Goal: Task Accomplishment & Management: Use online tool/utility

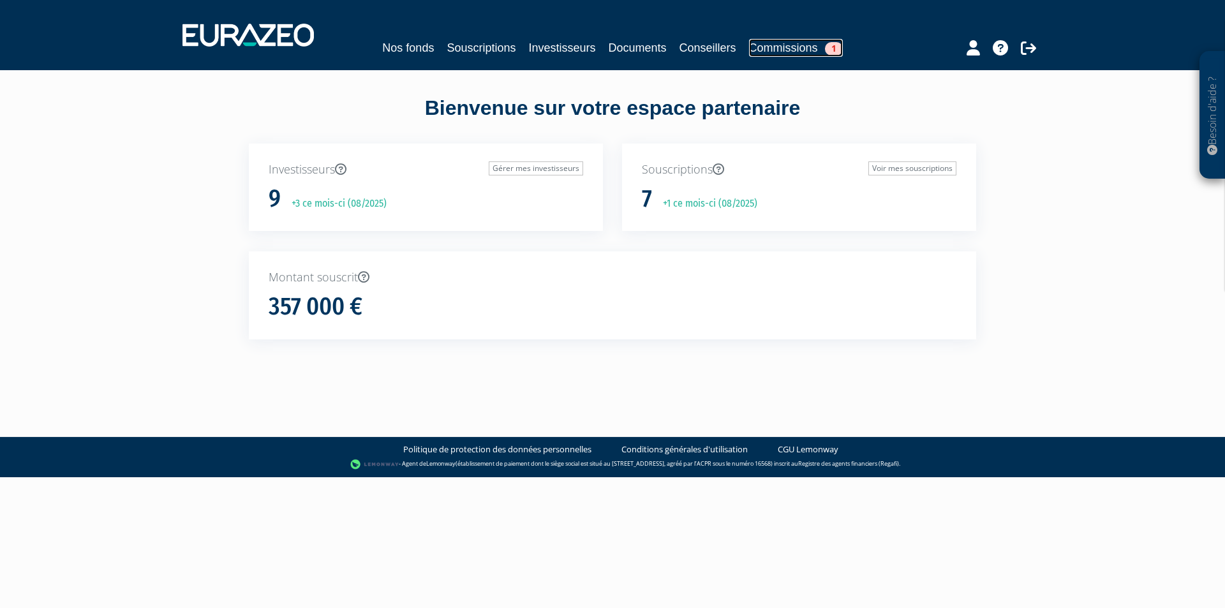
click at [768, 56] on link "Commissions 1" at bounding box center [796, 48] width 94 height 18
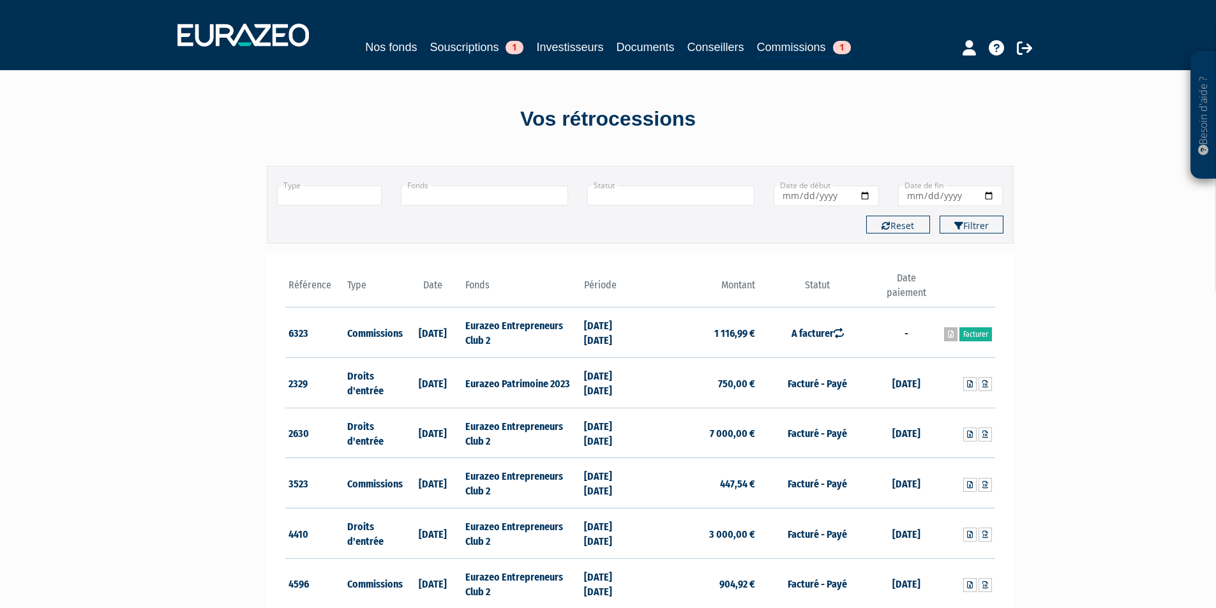
click at [948, 333] on icon at bounding box center [951, 335] width 6 height 8
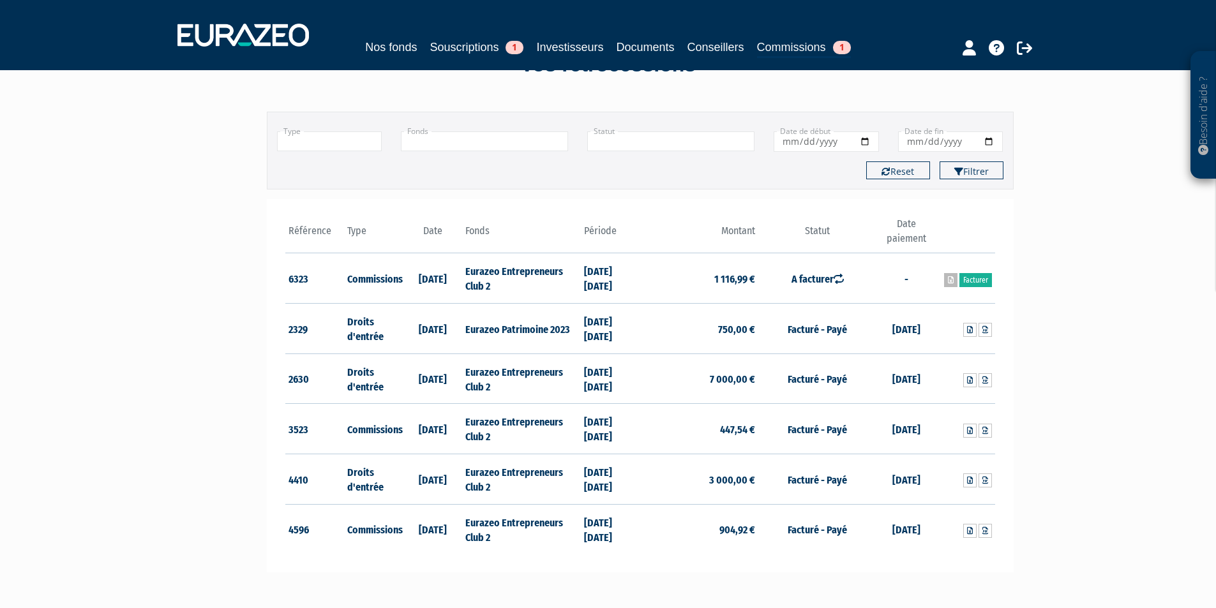
scroll to position [128, 0]
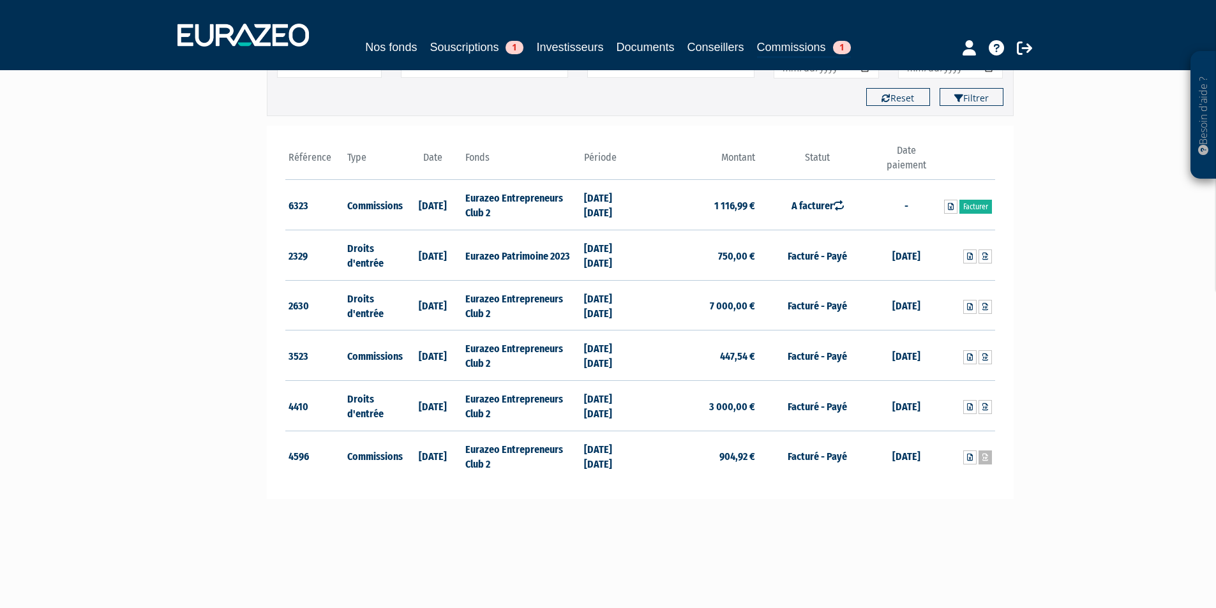
click at [984, 460] on icon at bounding box center [985, 458] width 6 height 8
click at [985, 258] on icon at bounding box center [985, 257] width 6 height 8
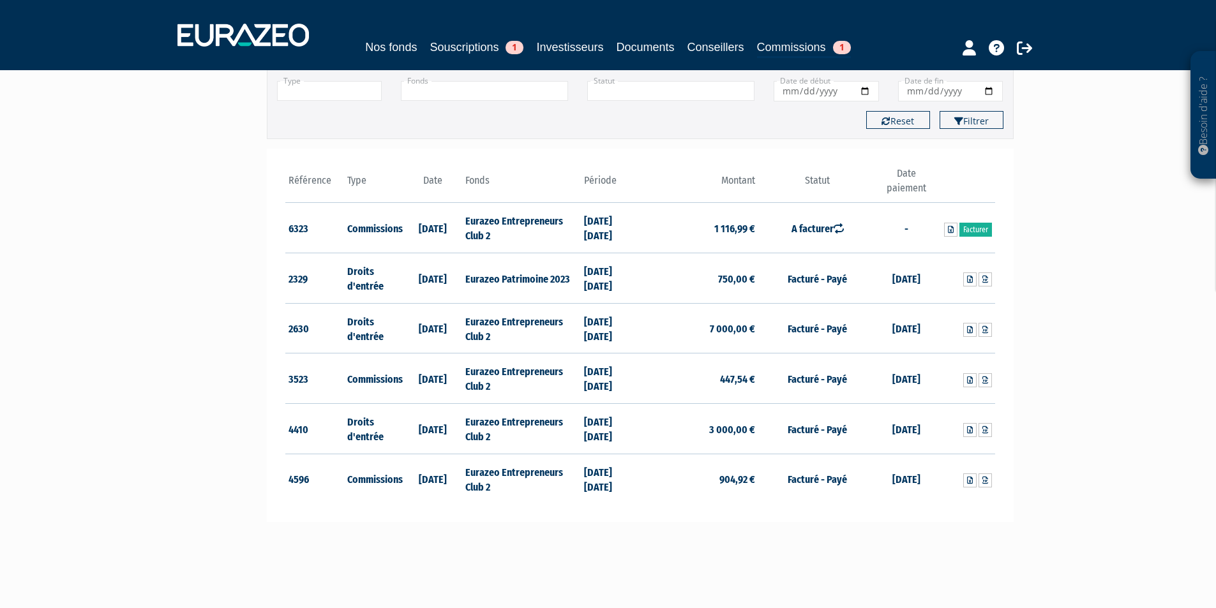
scroll to position [64, 0]
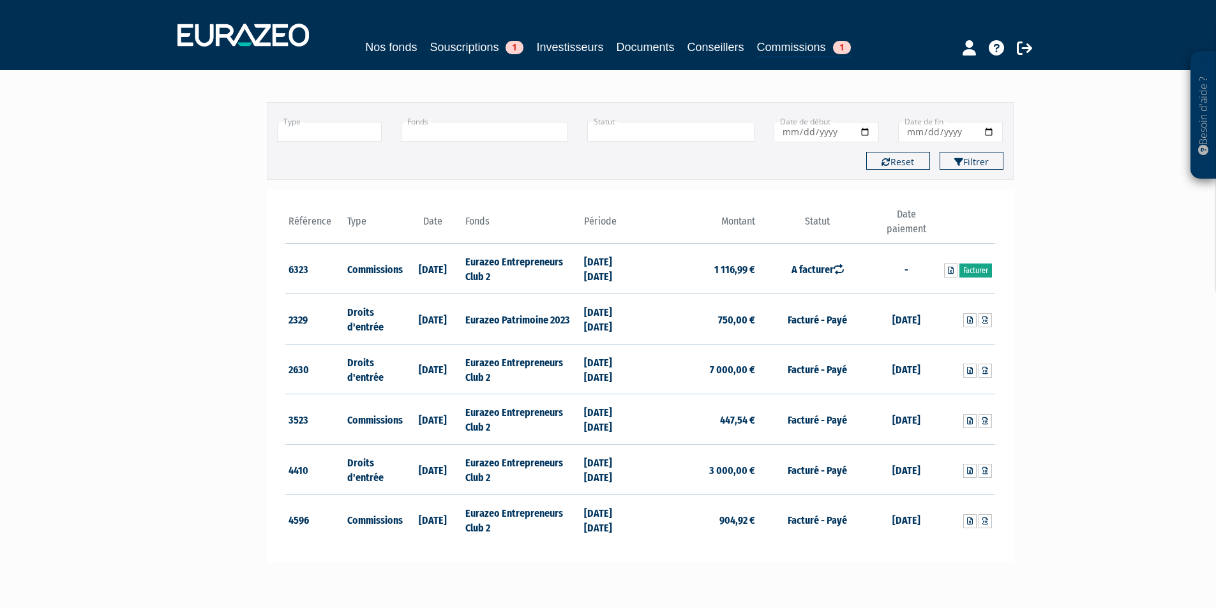
click at [975, 269] on link "Facturer" at bounding box center [975, 271] width 33 height 14
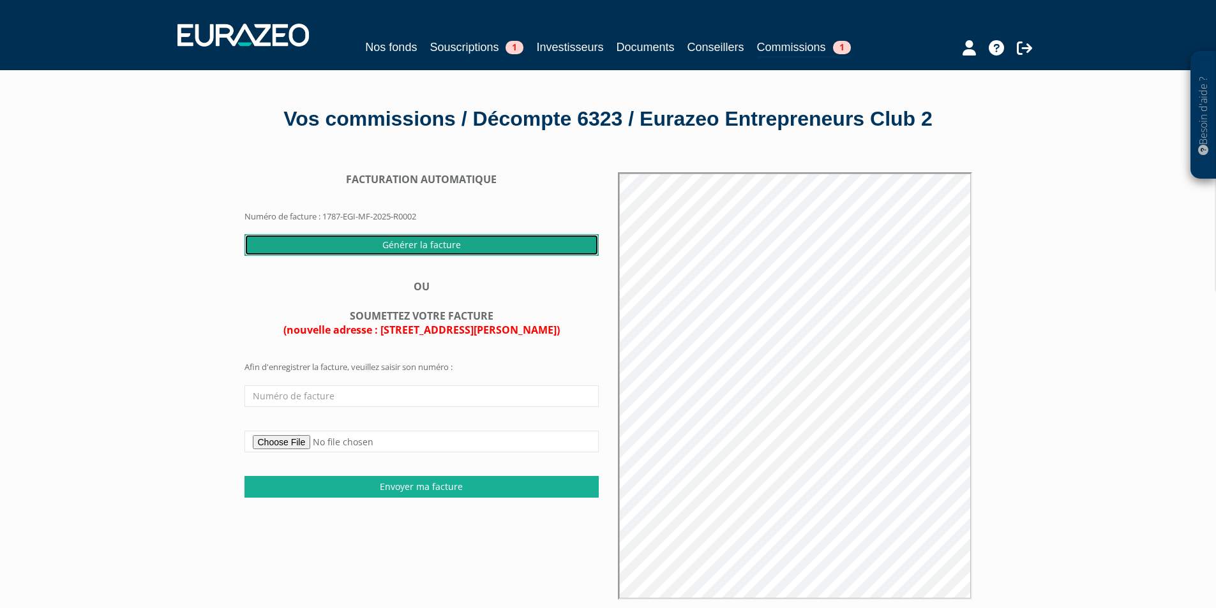
click at [387, 256] on input "Générer la facture" at bounding box center [421, 245] width 354 height 22
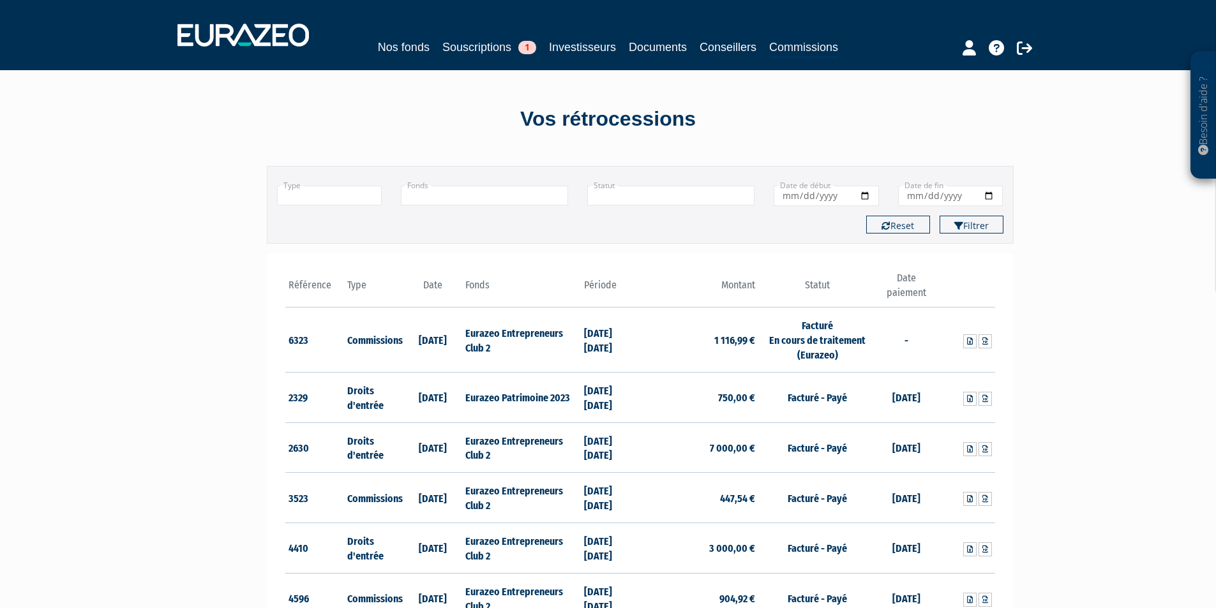
click at [946, 343] on td at bounding box center [965, 340] width 59 height 65
click at [989, 340] on link at bounding box center [984, 341] width 13 height 14
click at [1060, 338] on div "Besoin d'aide ? × J'ai besoin d'aide Si vous avez une question à propos du fonc…" at bounding box center [608, 401] width 1216 height 802
click at [897, 338] on td "-" at bounding box center [905, 340] width 59 height 65
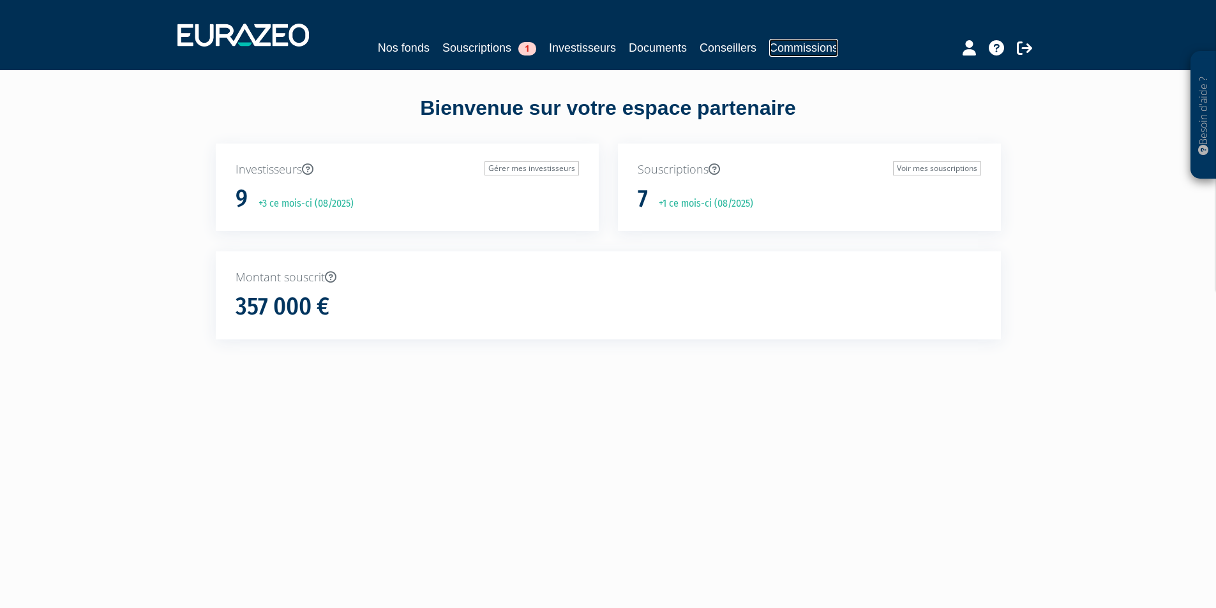
click at [806, 50] on link "Commissions" at bounding box center [803, 48] width 69 height 18
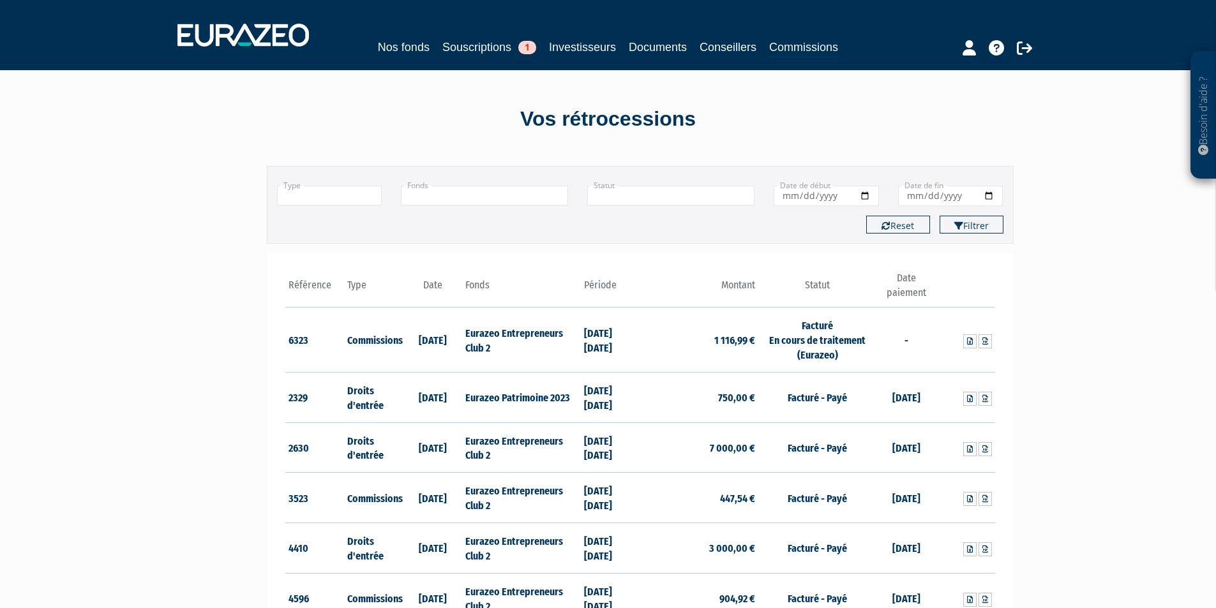
click at [909, 343] on td "-" at bounding box center [905, 340] width 59 height 65
click at [1154, 158] on div "Besoin d'aide ? × J'ai besoin d'aide Si vous avez une question à propos du fonc…" at bounding box center [608, 401] width 1216 height 802
